Goal: Check status: Check status

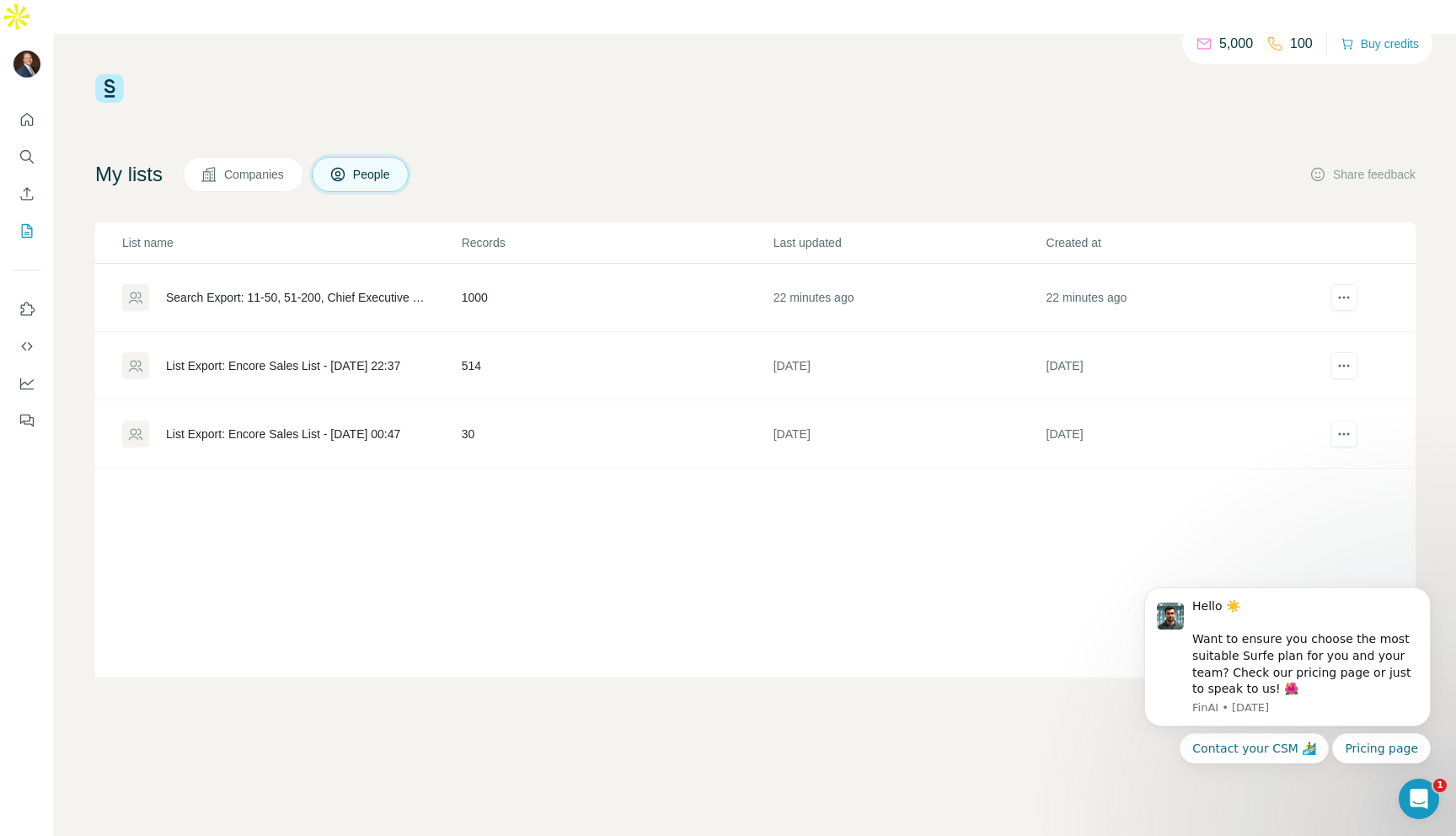
click at [338, 289] on div "Search Export: 11-50, 51-200, Chief Executive Officer, Owner, Co-Founder, Found…" at bounding box center [299, 297] width 267 height 17
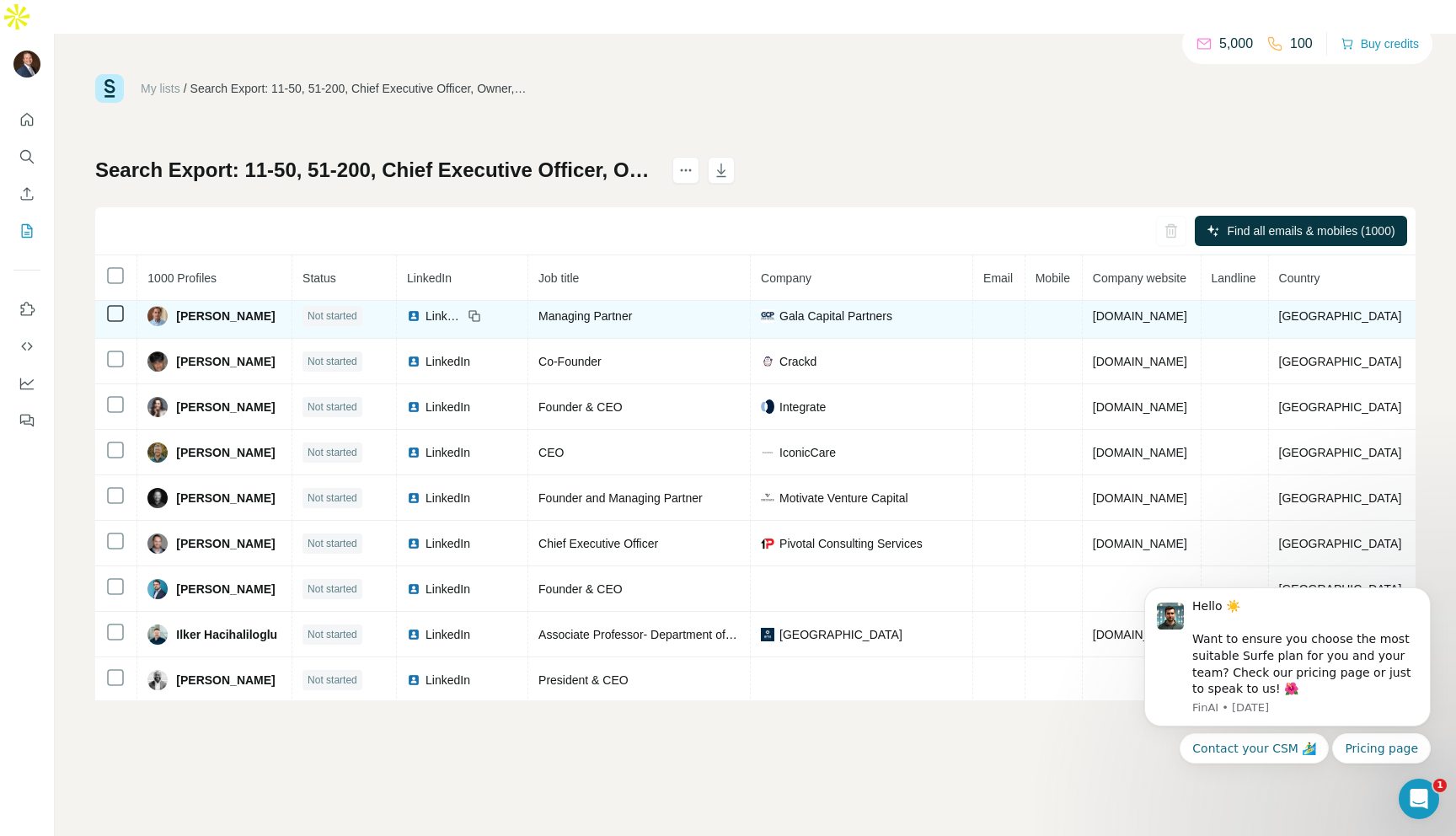
scroll to position [56, 0]
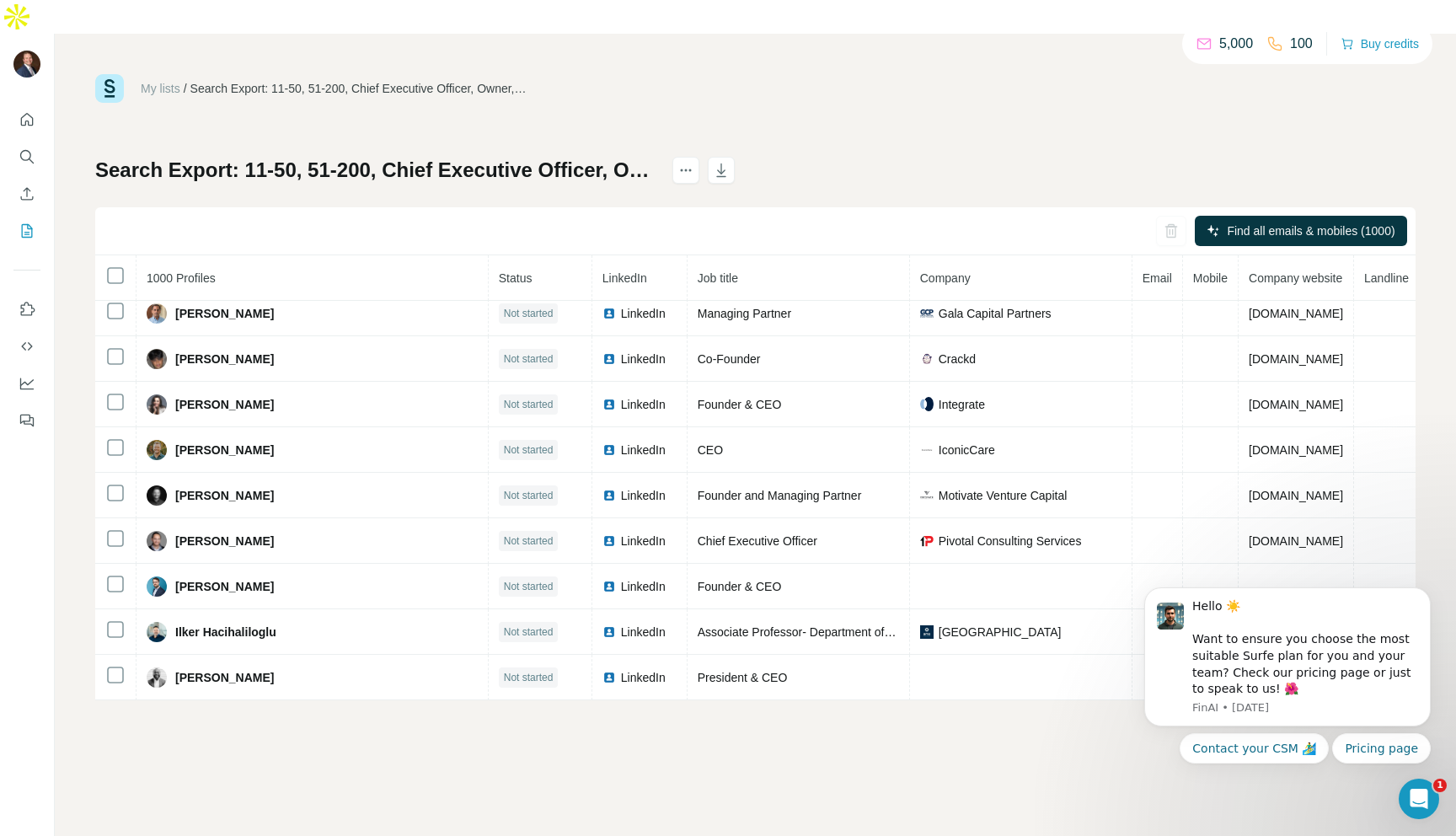
click at [1437, 462] on div "My lists / Search Export: 11-50, 51-200, Chief Executive Officer, Owner, Co-Fou…" at bounding box center [756, 451] width 1402 height 836
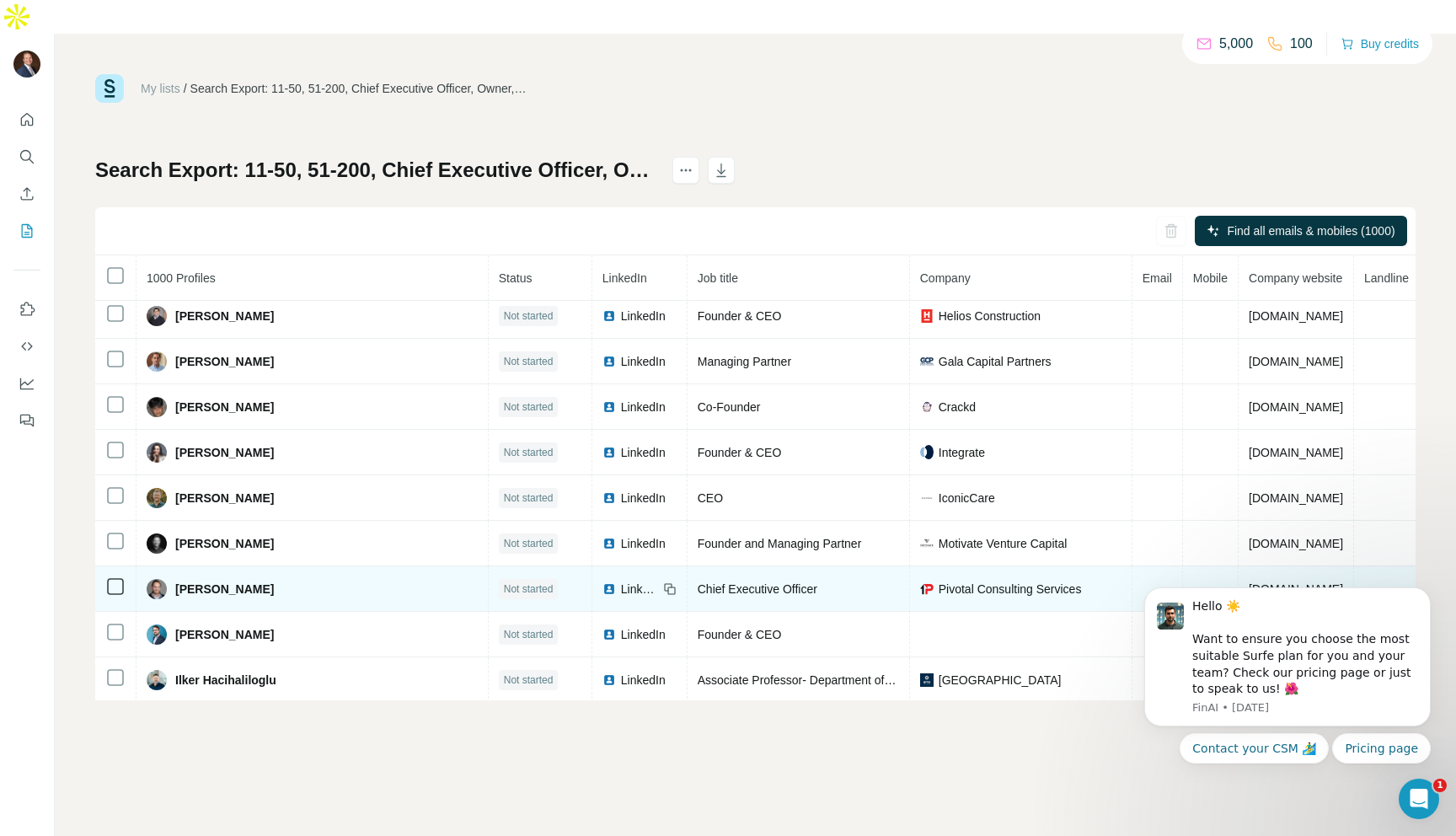
scroll to position [0, 0]
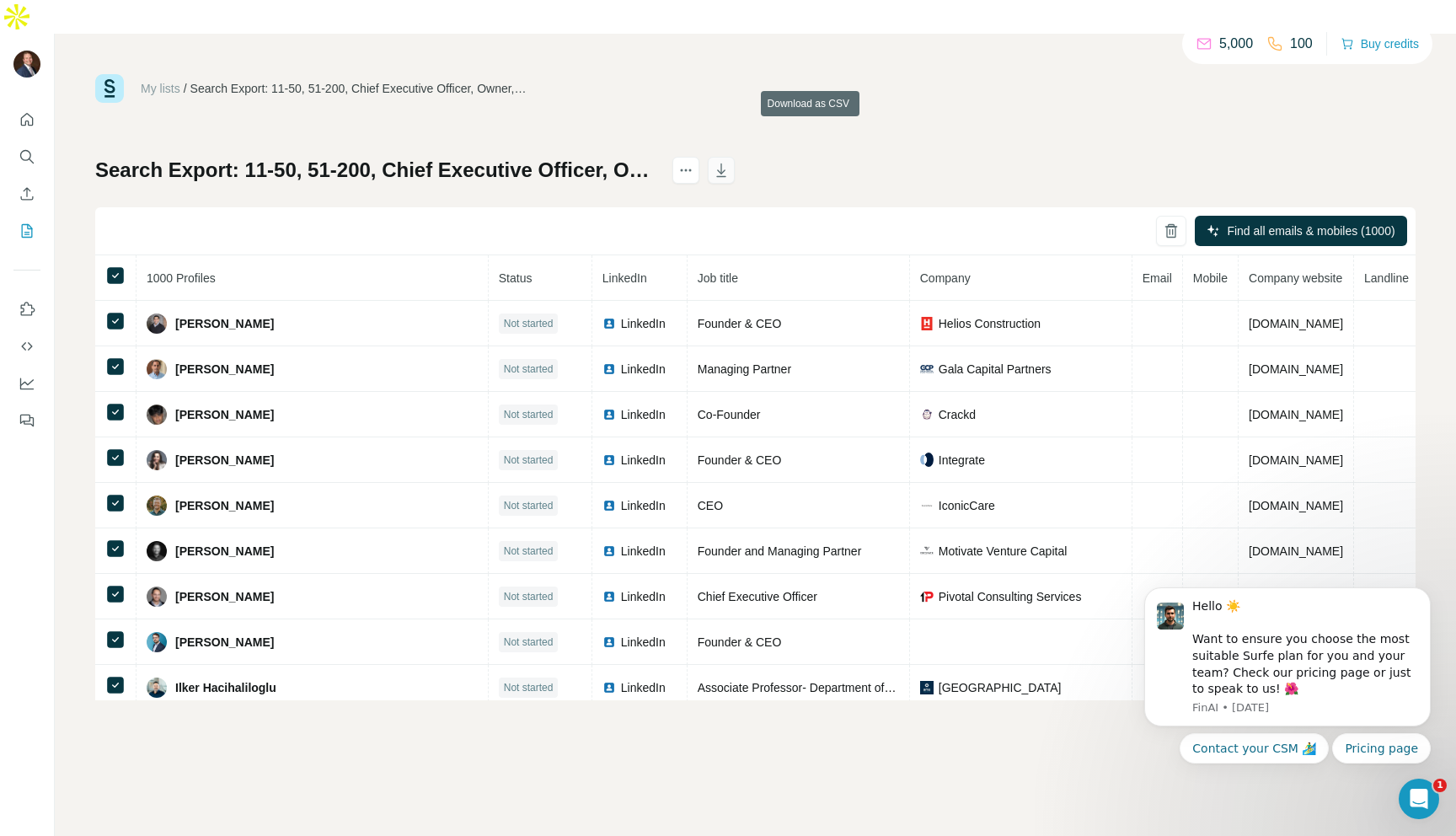
click at [730, 162] on icon "button" at bounding box center [722, 170] width 17 height 17
click at [695, 162] on icon "actions" at bounding box center [686, 170] width 17 height 17
click at [966, 87] on div "My lists / Search Export: 11-50, 51-200, Chief Executive Officer, Owner, Co-Fou…" at bounding box center [755, 387] width 1320 height 626
